Goal: Information Seeking & Learning: Learn about a topic

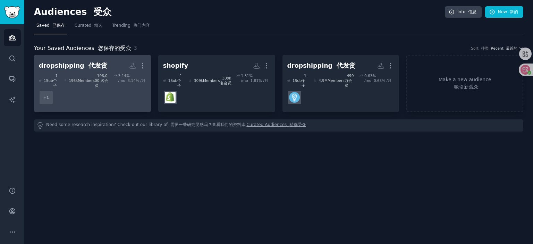
click at [99, 93] on dd "+ 1" at bounding box center [92, 97] width 107 height 19
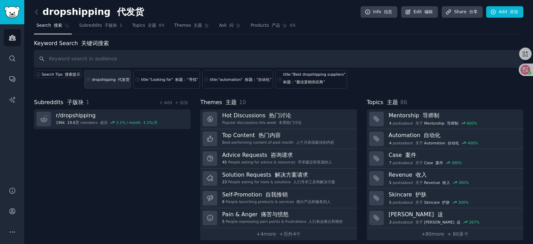
click at [105, 76] on link "dropshipping 代发货" at bounding box center [107, 79] width 47 height 18
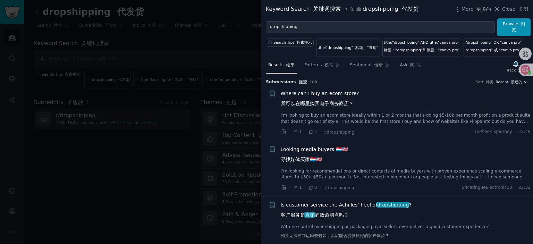
click at [316, 95] on span "Where can I buy an ecom store? 我可以在哪里购买电子商务商店？" at bounding box center [320, 100] width 78 height 20
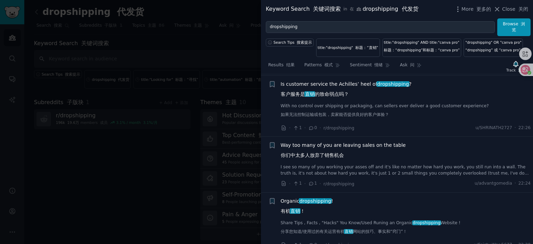
scroll to position [323, 0]
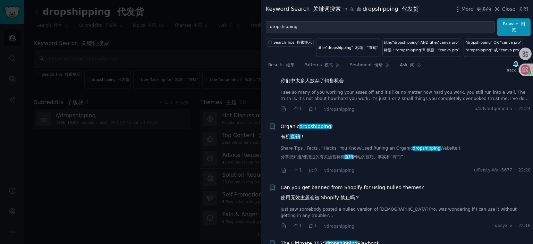
click at [288, 128] on span "Organic dropshipping ! 有机 直销 ！" at bounding box center [307, 133] width 52 height 20
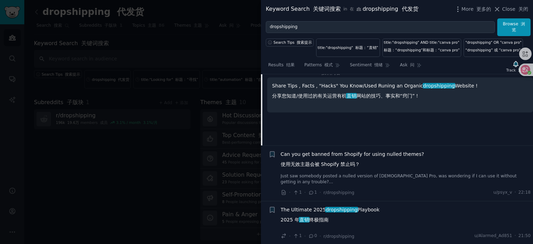
scroll to position [343, 0]
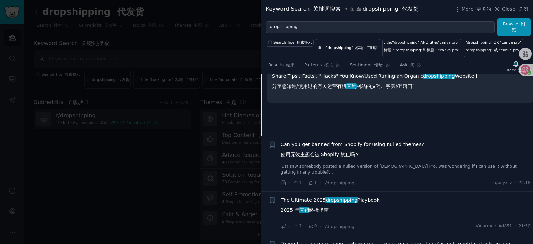
click at [331, 143] on span "Can you get banned from Shopify for using nulled themes? 使用无效主题会被 Shopify 禁止吗？" at bounding box center [352, 151] width 143 height 20
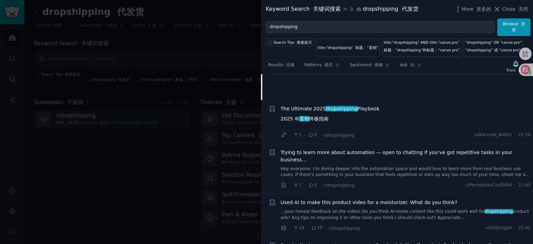
scroll to position [438, 0]
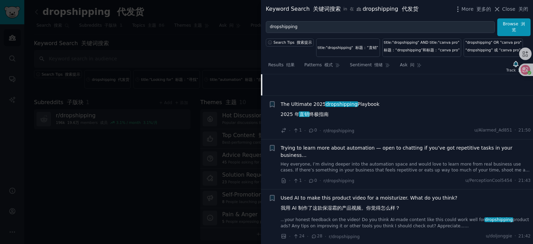
click at [307, 109] on span "The Ultimate 2025 dropshipping Playbook 2025 年 直销 终极指南" at bounding box center [330, 111] width 99 height 20
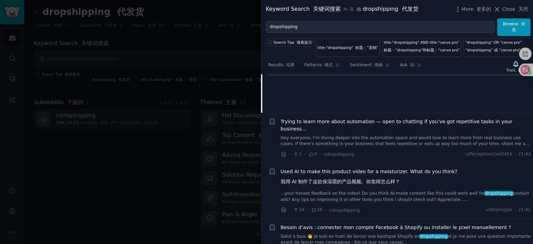
scroll to position [465, 0]
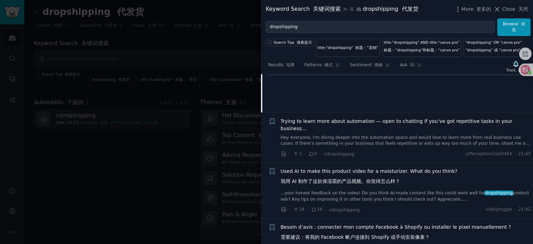
click at [334, 128] on span "Trying to learn more about automation — open to chatting if you’ve got repetiti…" at bounding box center [406, 125] width 250 height 15
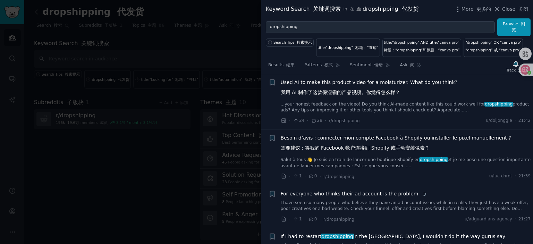
scroll to position [647, 0]
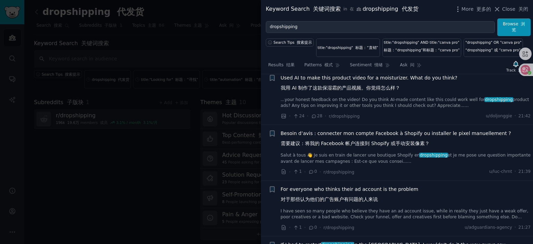
click at [365, 136] on span "Besoin d’avis : connecter mon compte Facebook à Shopify ou installer le pixel m…" at bounding box center [396, 140] width 230 height 20
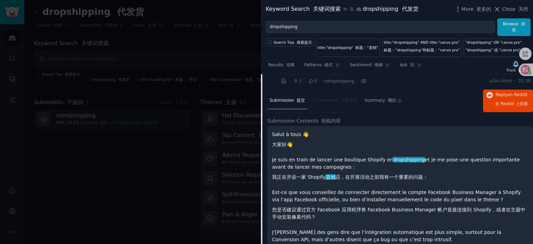
scroll to position [516, 0]
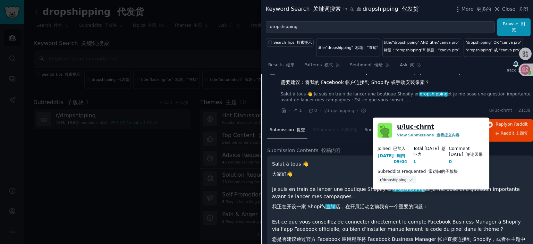
click at [412, 128] on link "u/ luc-chrnt" at bounding box center [415, 126] width 37 height 9
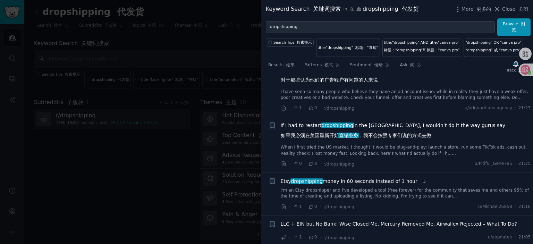
scroll to position [758, 0]
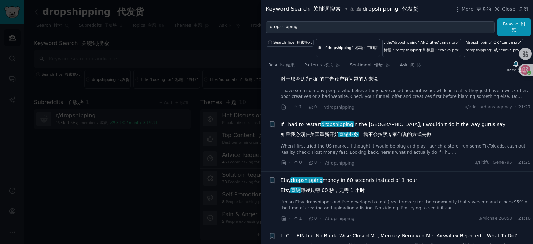
click at [378, 135] on span "If I had to restart dropshipping in the [GEOGRAPHIC_DATA], I wouldn’t do it the…" at bounding box center [393, 131] width 225 height 20
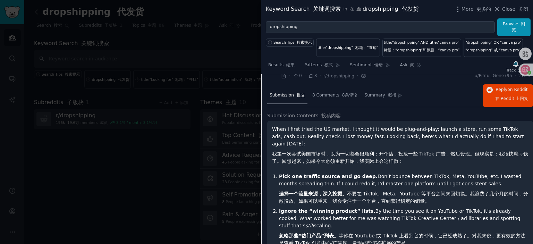
scroll to position [592, 0]
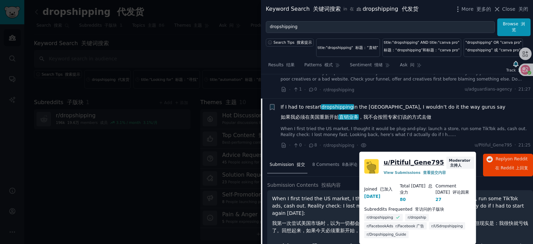
click at [408, 164] on link "u/ Pitiful_Gene795" at bounding box center [413, 162] width 60 height 9
